Goal: Find specific page/section: Find specific page/section

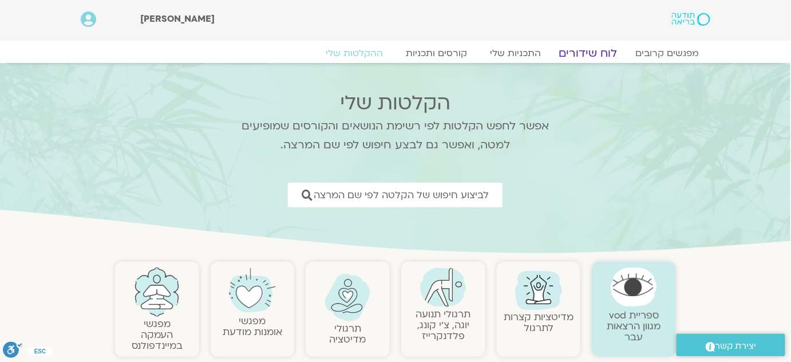
click at [604, 50] on link "לוח שידורים" at bounding box center [588, 53] width 86 height 14
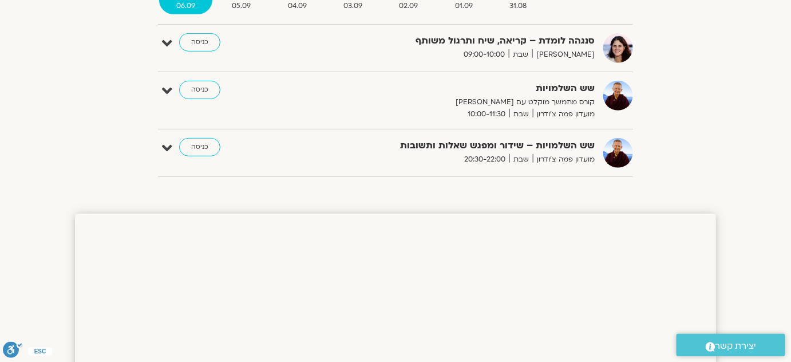
scroll to position [19, 0]
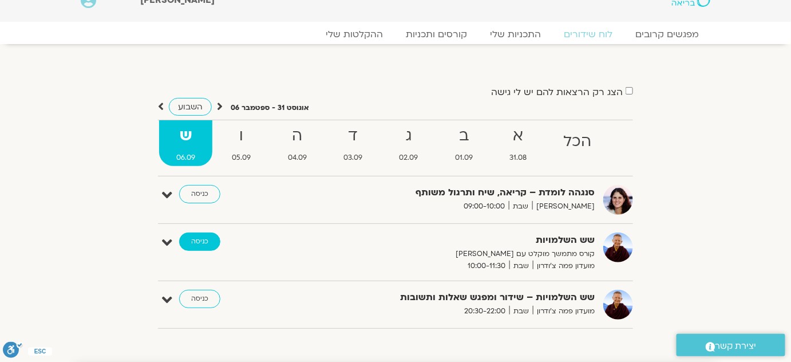
click at [200, 240] on link "כניסה" at bounding box center [199, 241] width 41 height 18
